Goal: Task Accomplishment & Management: Use online tool/utility

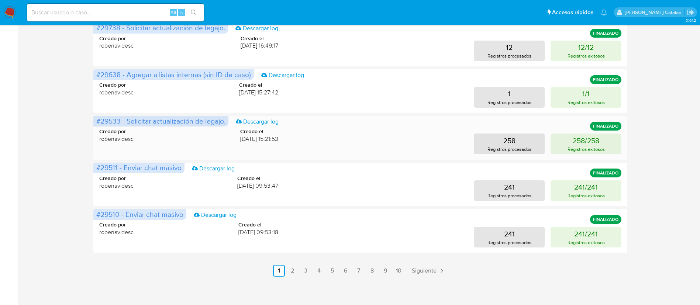
scroll to position [310, 0]
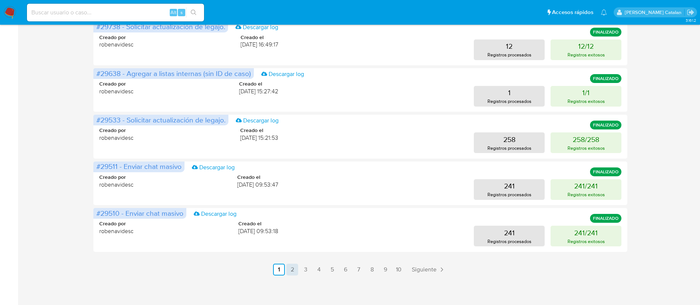
click at [294, 270] on link "2" at bounding box center [292, 270] width 12 height 12
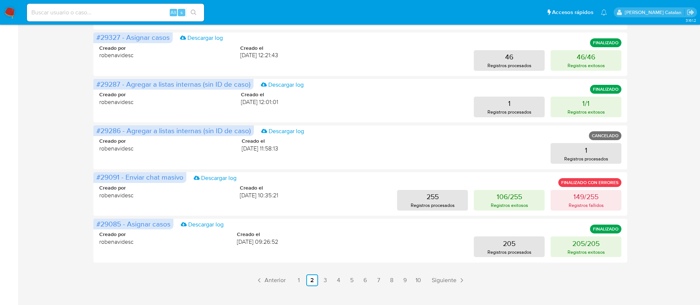
scroll to position [311, 0]
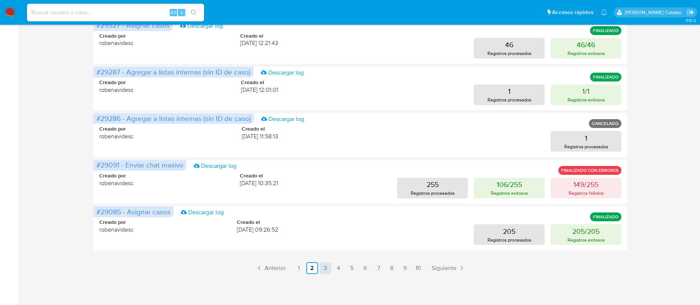
click at [329, 271] on link "3" at bounding box center [326, 268] width 12 height 12
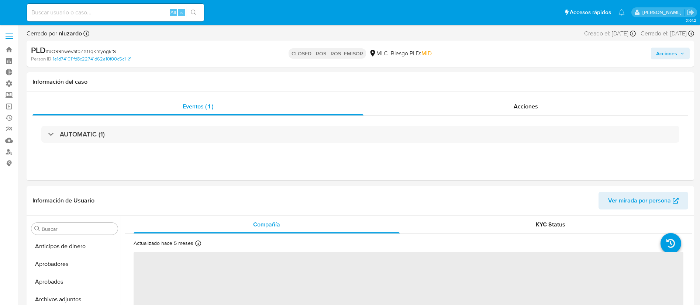
select select "10"
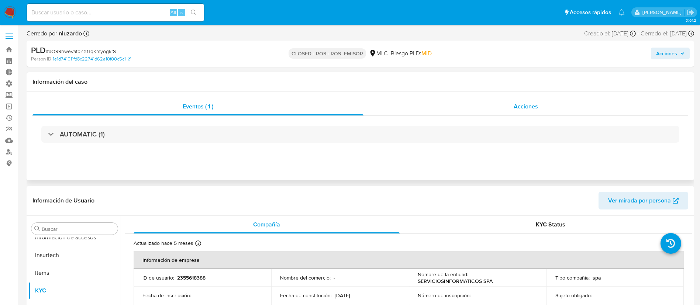
scroll to position [347, 0]
click at [516, 104] on span "Acciones" at bounding box center [526, 106] width 24 height 8
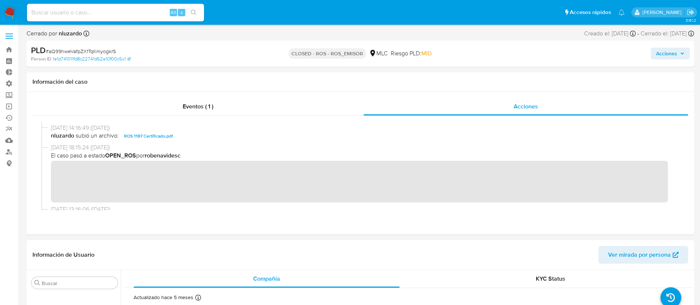
scroll to position [55, 0]
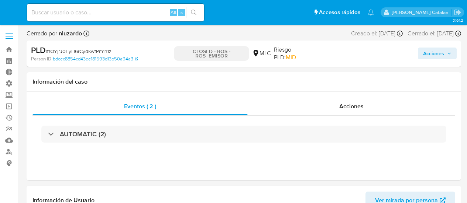
select select "10"
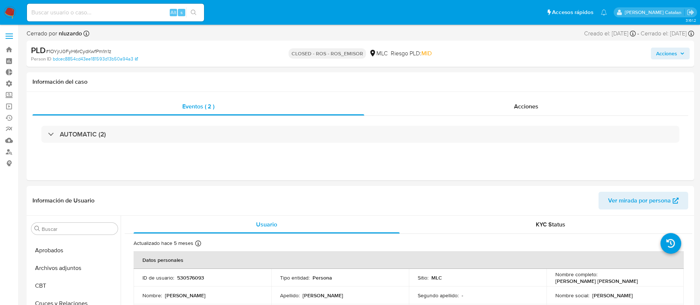
scroll to position [347, 0]
click at [467, 94] on div "Eventos ( 2 ) Acciones AUTOMATIC (2)" at bounding box center [361, 136] width 668 height 89
click at [467, 106] on div "Acciones" at bounding box center [526, 107] width 324 height 18
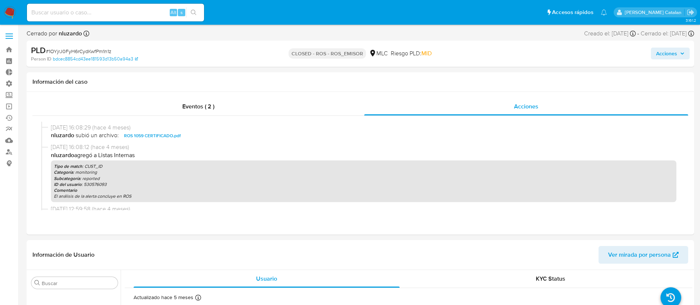
scroll to position [56, 0]
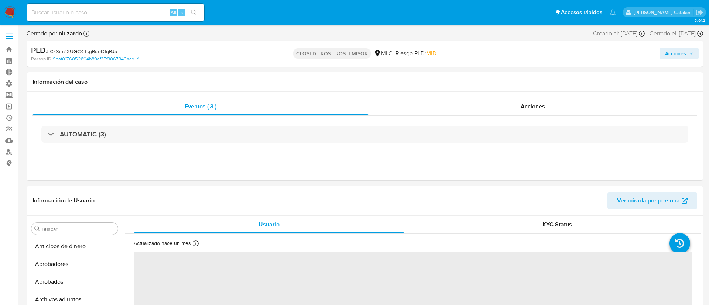
select select "10"
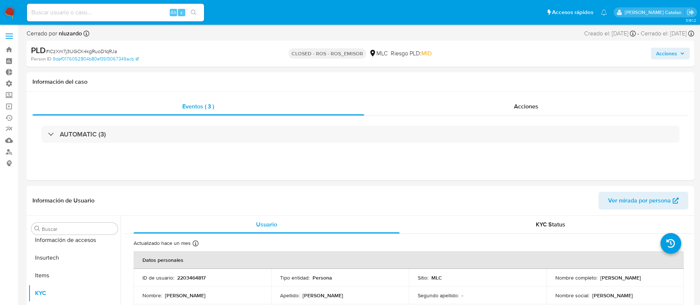
scroll to position [347, 0]
click at [546, 110] on div "Acciones" at bounding box center [526, 107] width 324 height 18
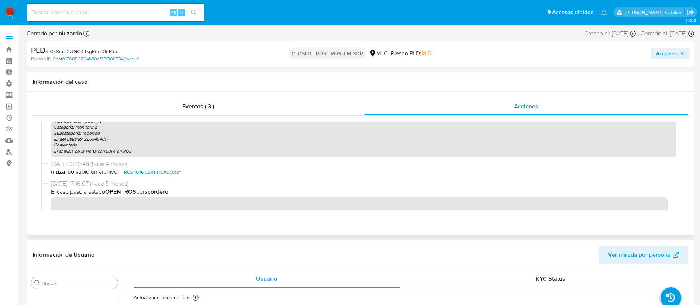
scroll to position [85, 0]
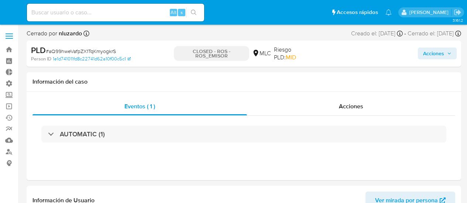
select select "10"
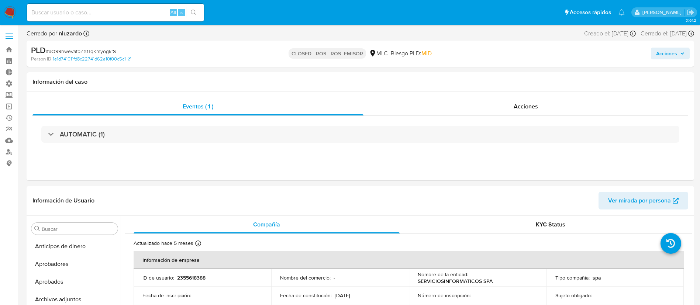
scroll to position [347, 0]
click at [467, 113] on div "Acciones" at bounding box center [526, 107] width 325 height 18
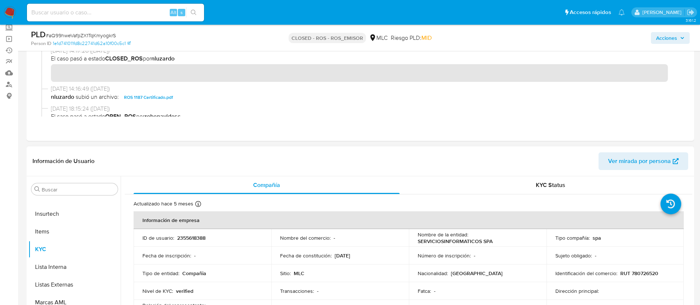
scroll to position [70, 0]
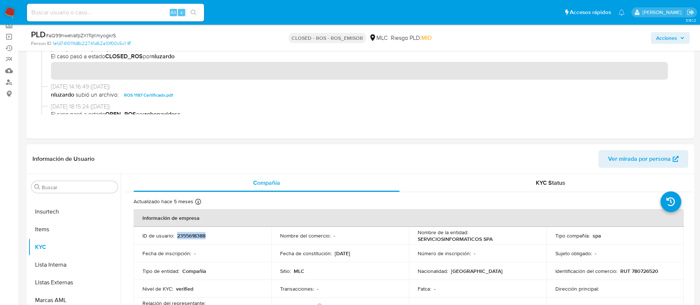
drag, startPoint x: 220, startPoint y: 239, endPoint x: 176, endPoint y: 239, distance: 43.6
click at [176, 203] on div "ID de usuario : 2355618388" at bounding box center [202, 236] width 120 height 7
copy p "2355618388"
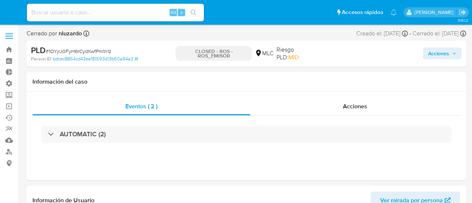
select select "10"
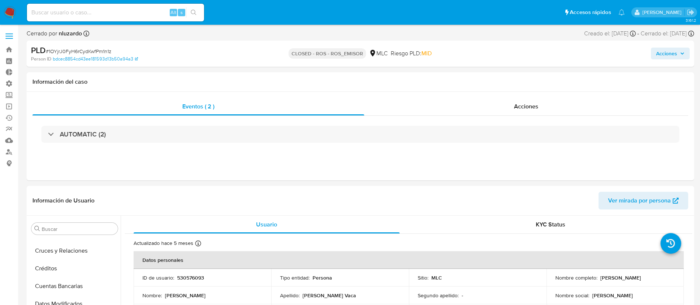
scroll to position [347, 0]
drag, startPoint x: 219, startPoint y: 275, endPoint x: 175, endPoint y: 278, distance: 44.3
click at [175, 203] on div "ID de usuario : 530576093" at bounding box center [202, 278] width 120 height 7
copy div "530576093"
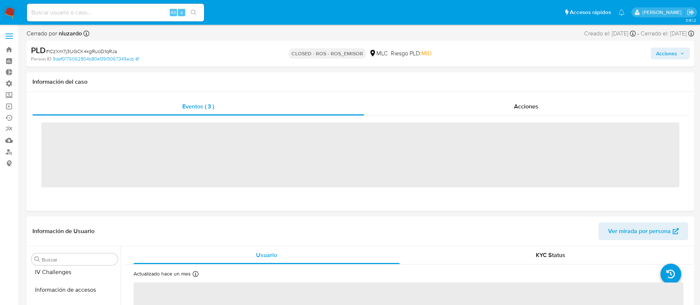
scroll to position [347, 0]
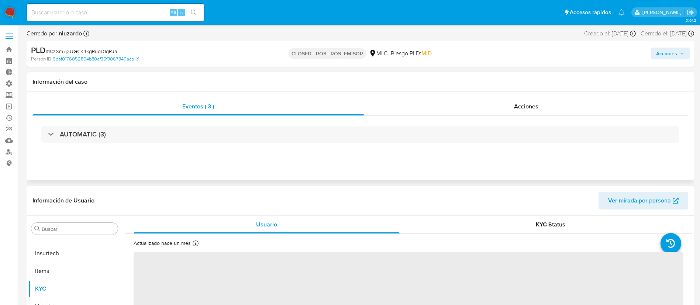
click at [525, 117] on div "AUTOMATIC (3)" at bounding box center [360, 134] width 656 height 37
select select "10"
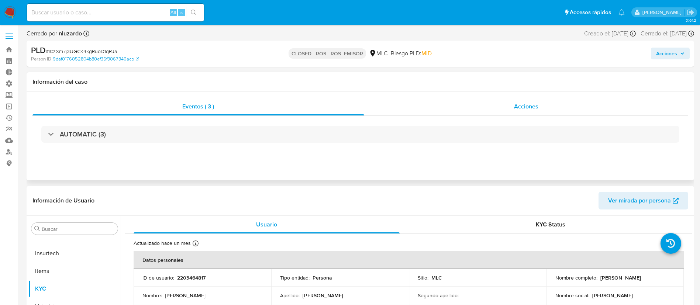
click at [531, 106] on span "Acciones" at bounding box center [526, 106] width 24 height 8
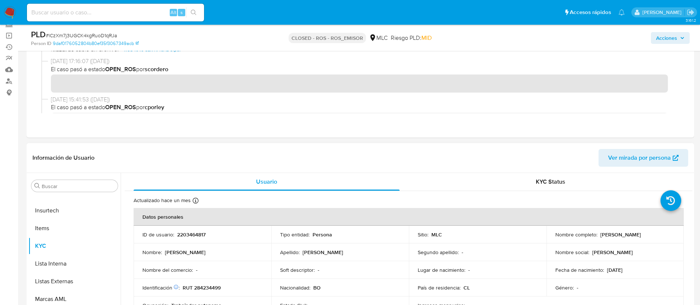
scroll to position [75, 0]
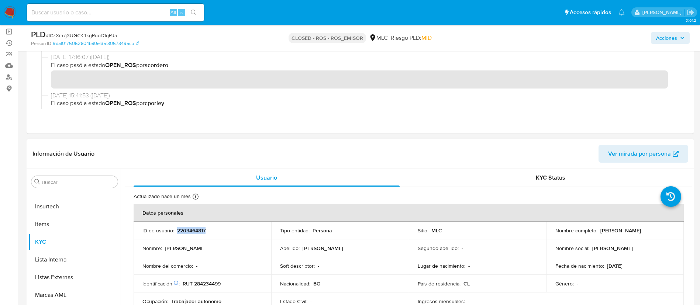
drag, startPoint x: 228, startPoint y: 234, endPoint x: 176, endPoint y: 231, distance: 52.1
click at [176, 231] on td "ID de usuario : 2203464817" at bounding box center [203, 231] width 138 height 18
copy p "2203464817"
